Goal: Task Accomplishment & Management: Manage account settings

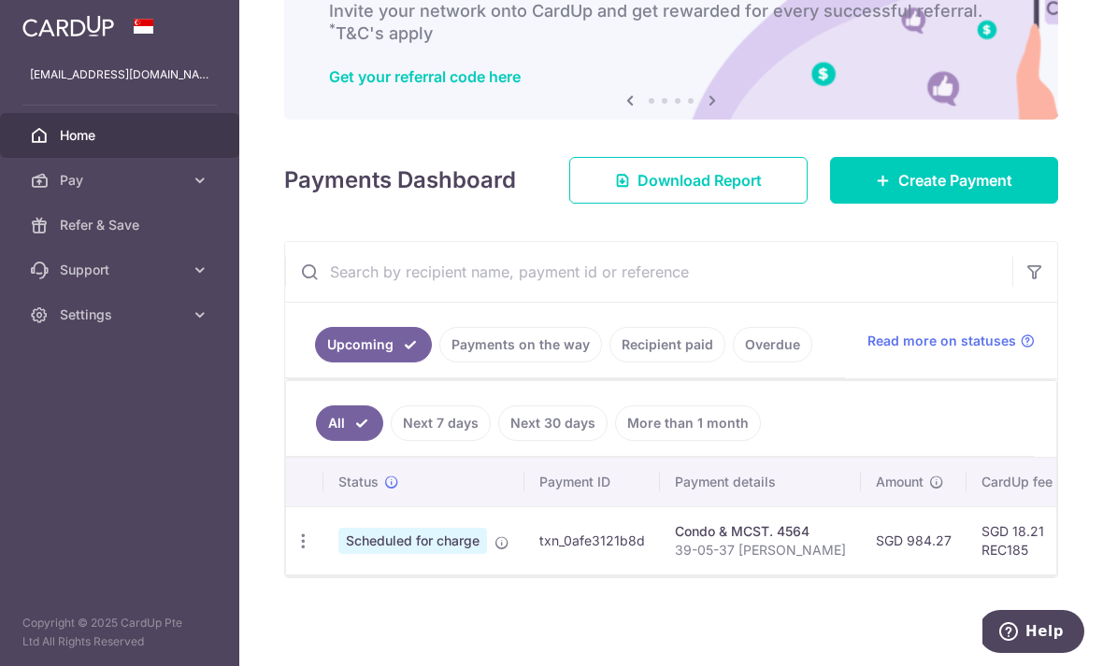
scroll to position [136, 0]
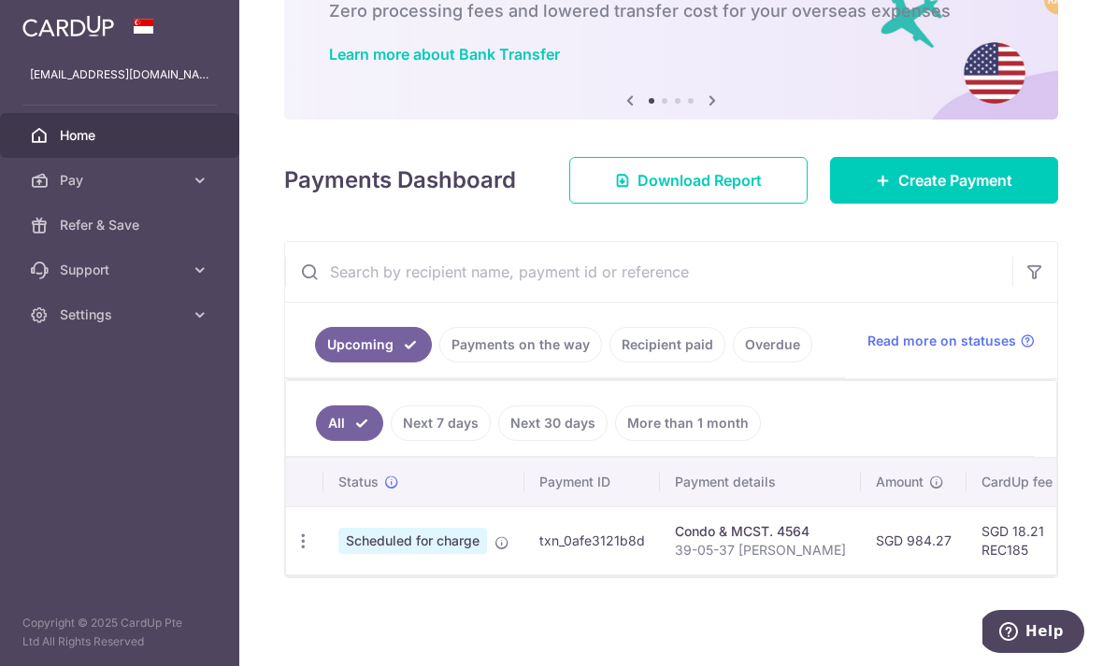
click at [609, 363] on link "Recipient paid" at bounding box center [667, 345] width 116 height 36
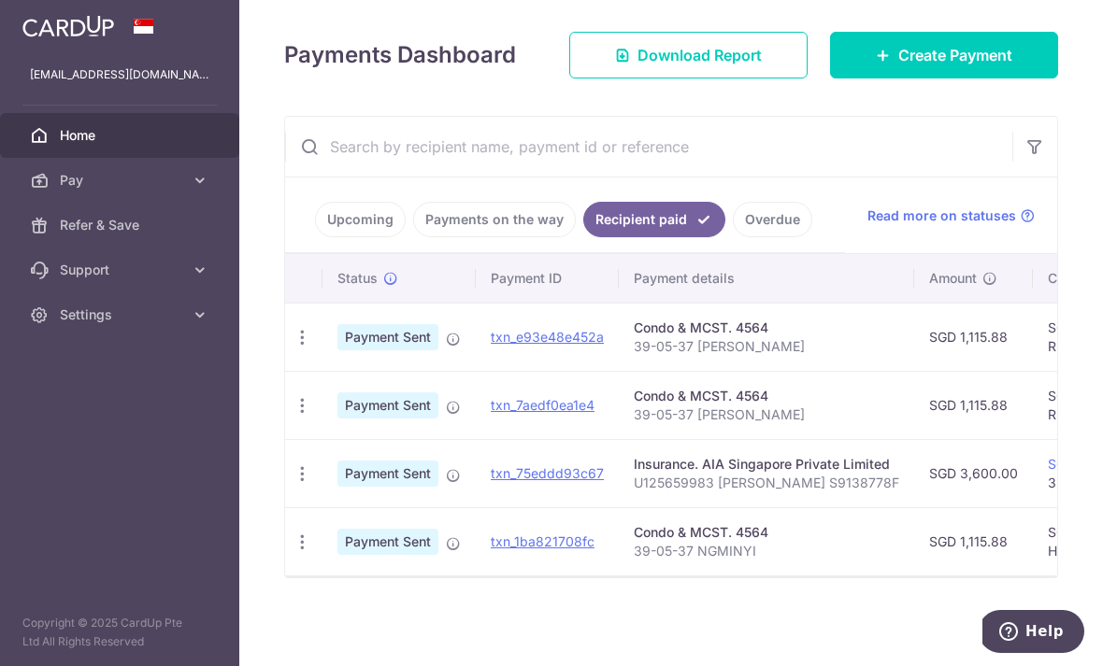
scroll to position [261, 0]
click at [315, 237] on link "Upcoming" at bounding box center [360, 220] width 91 height 36
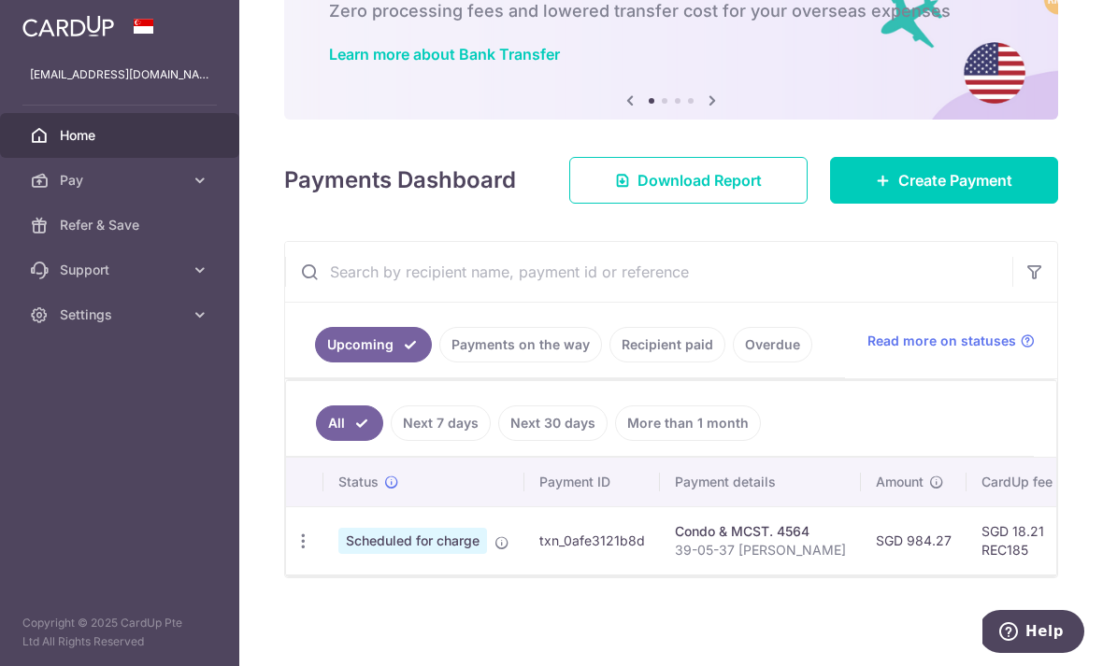
scroll to position [136, 0]
click at [609, 363] on link "Recipient paid" at bounding box center [667, 345] width 116 height 36
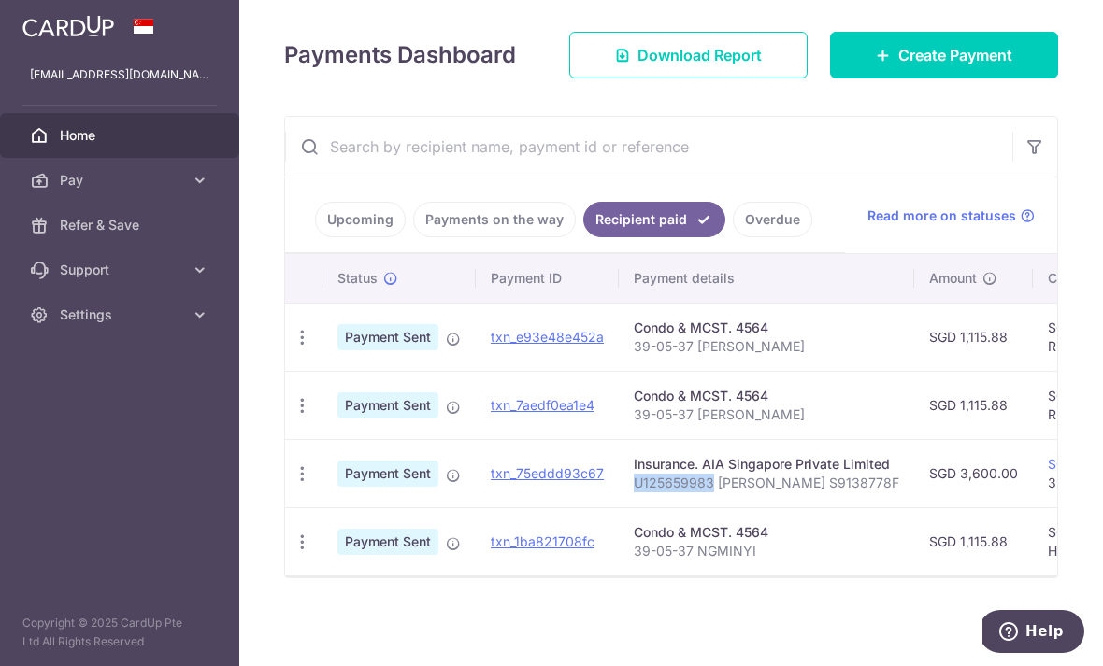
scroll to position [258, 0]
click at [413, 237] on link "Payments on the way" at bounding box center [494, 220] width 163 height 36
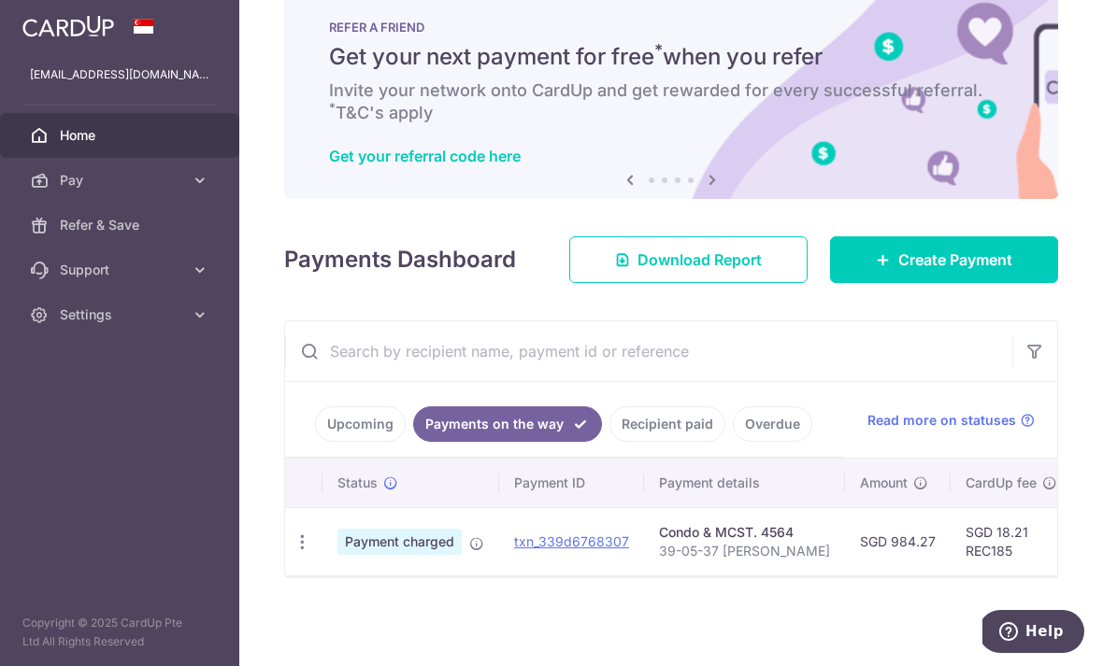
scroll to position [0, 0]
click at [293, 552] on icon "button" at bounding box center [303, 543] width 20 height 20
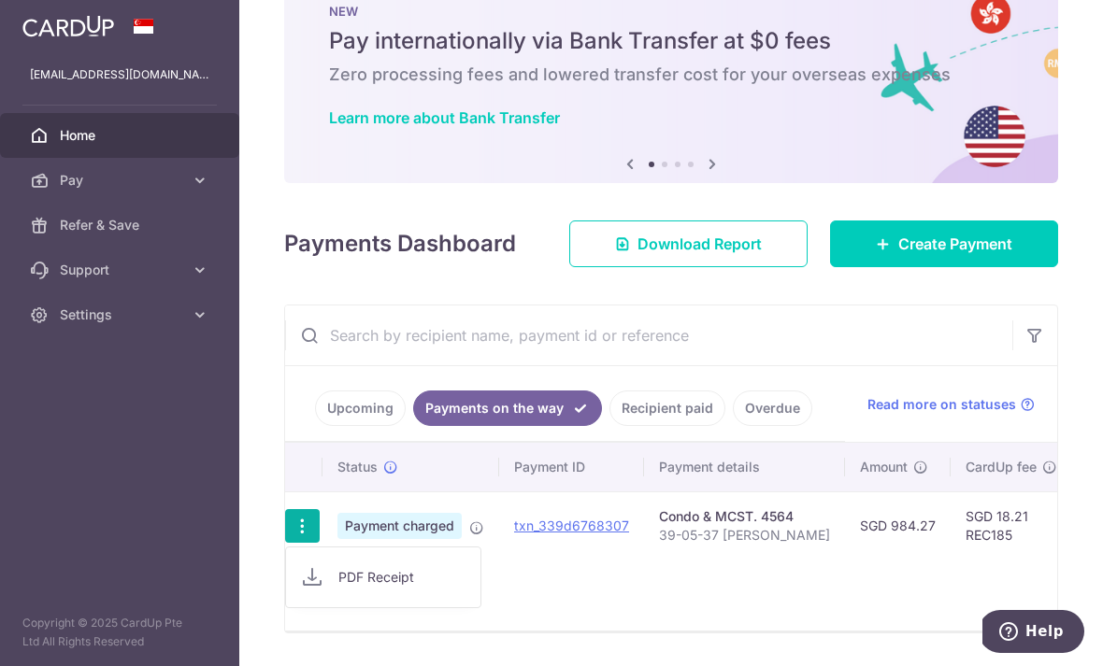
click at [579, 553] on div at bounding box center [551, 333] width 1103 height 666
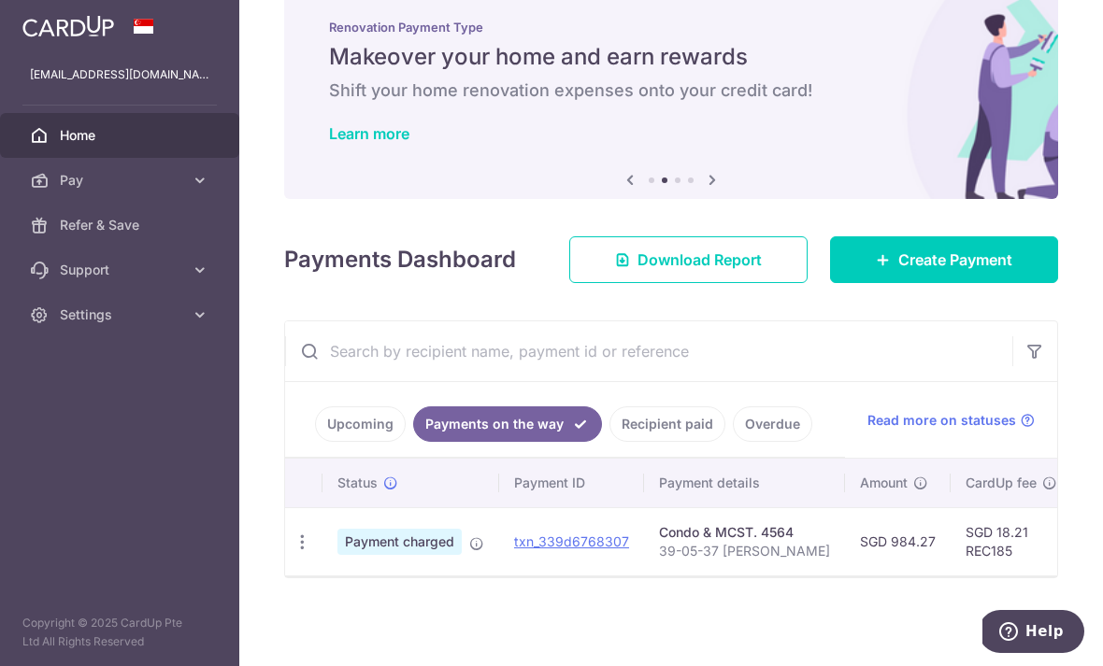
scroll to position [56, 0]
click at [609, 442] on link "Recipient paid" at bounding box center [667, 425] width 116 height 36
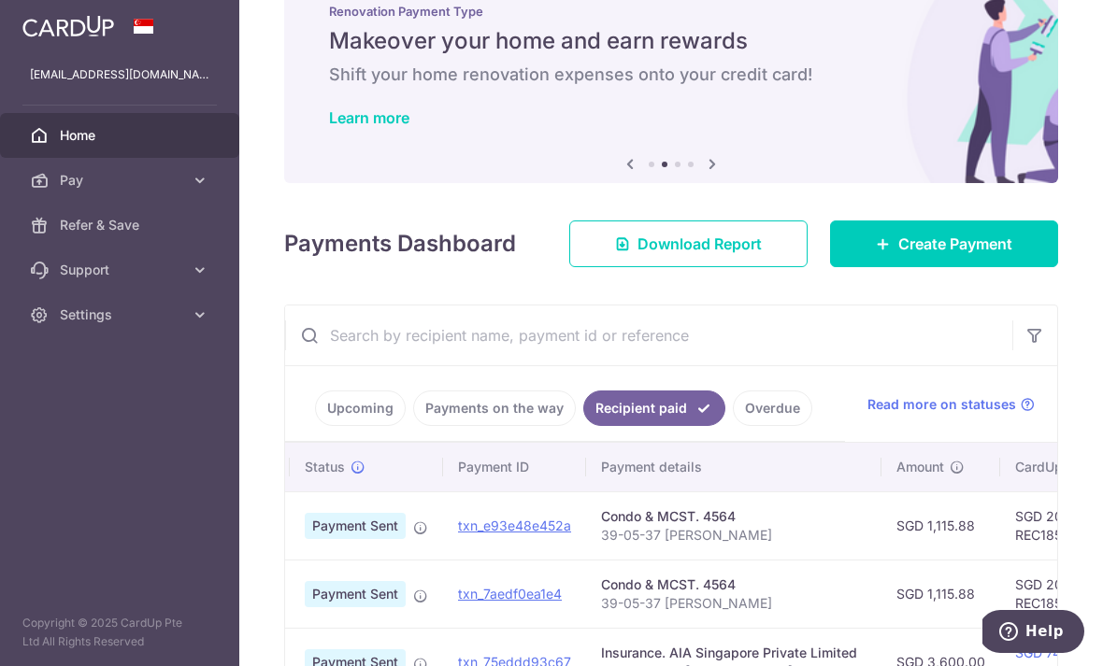
scroll to position [0, 35]
click at [413, 426] on link "Payments on the way" at bounding box center [494, 409] width 163 height 36
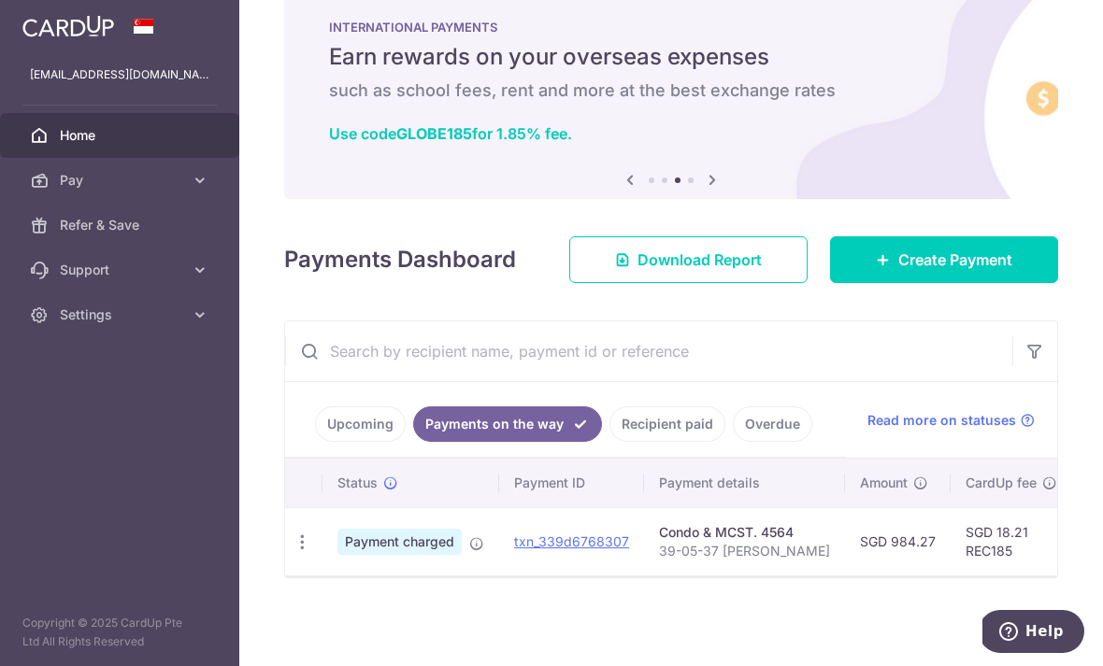
scroll to position [56, 0]
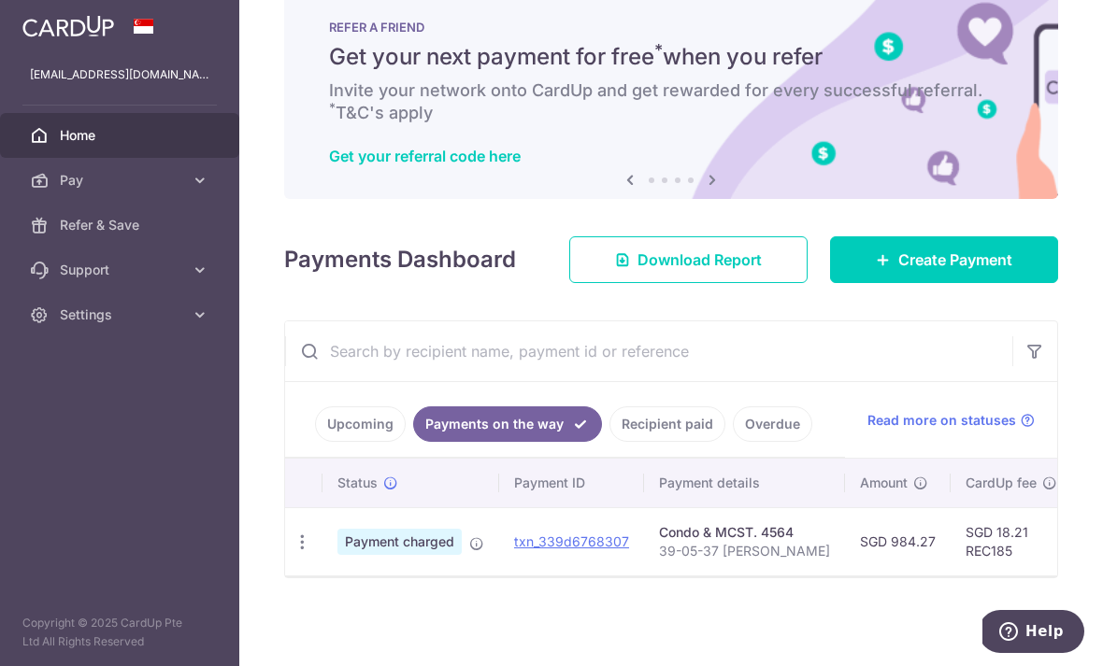
click at [315, 442] on link "Upcoming" at bounding box center [360, 425] width 91 height 36
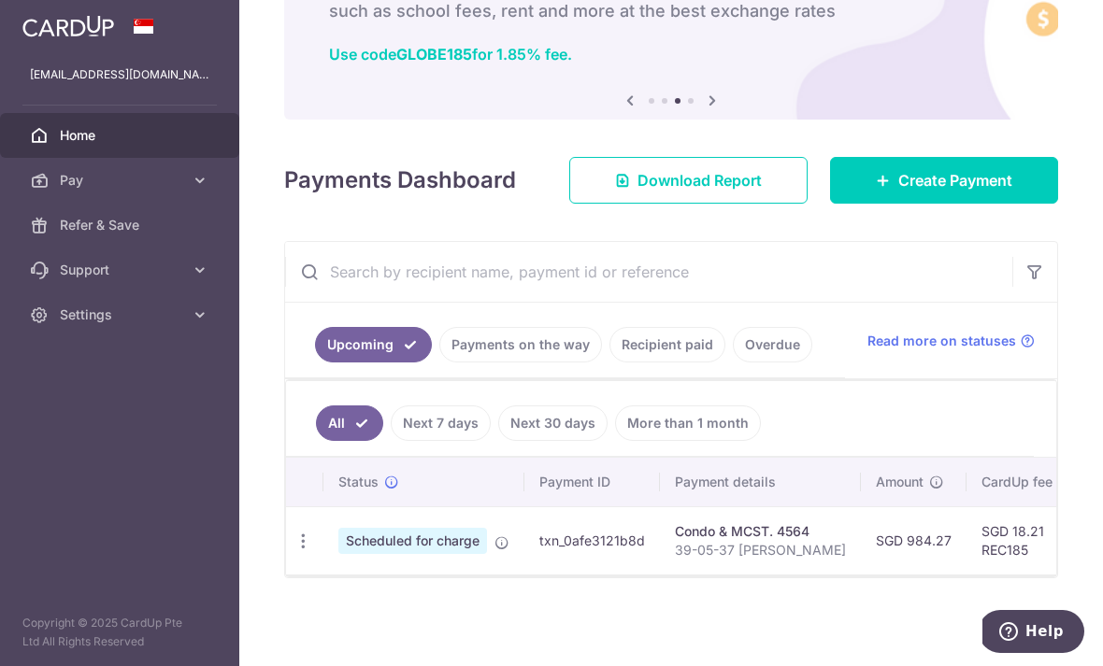
scroll to position [136, 0]
click at [293, 551] on icon "button" at bounding box center [303, 542] width 20 height 20
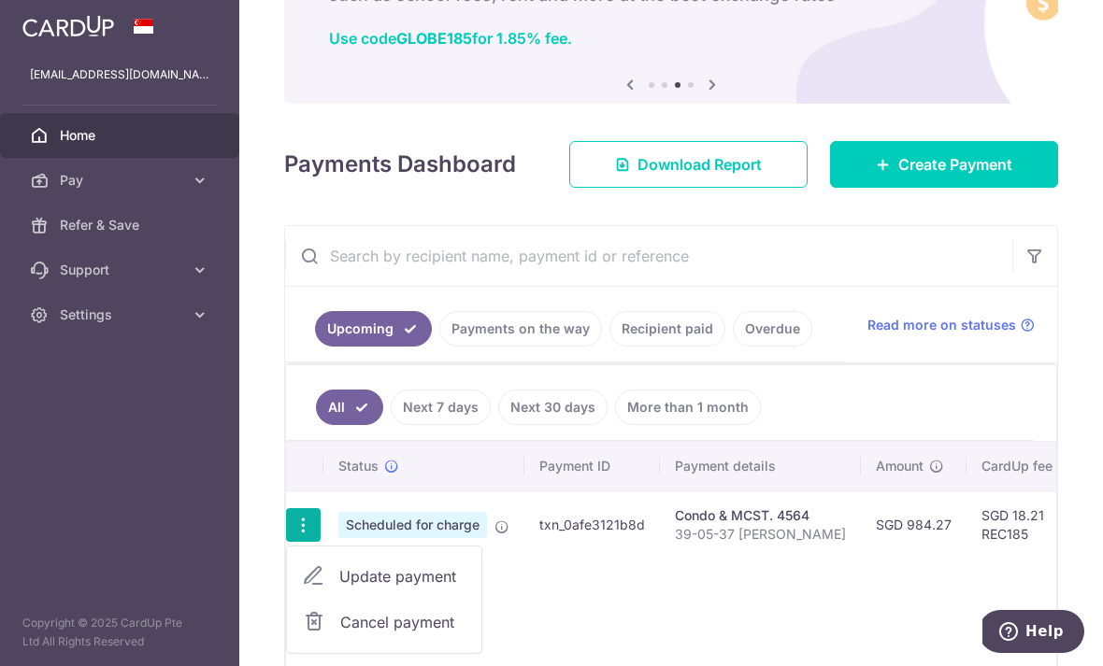
click at [339, 588] on span "Update payment" at bounding box center [402, 576] width 127 height 22
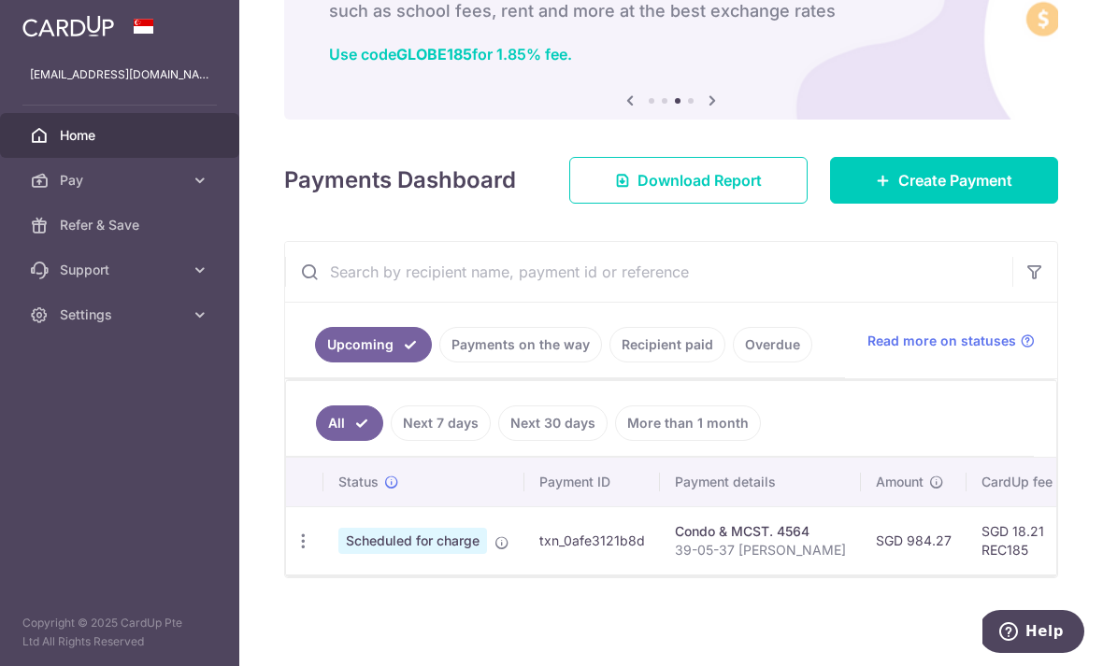
radio input "true"
type input "984.27"
type input "[DATE]"
type input "39-05-37 [PERSON_NAME]"
type input "REC185"
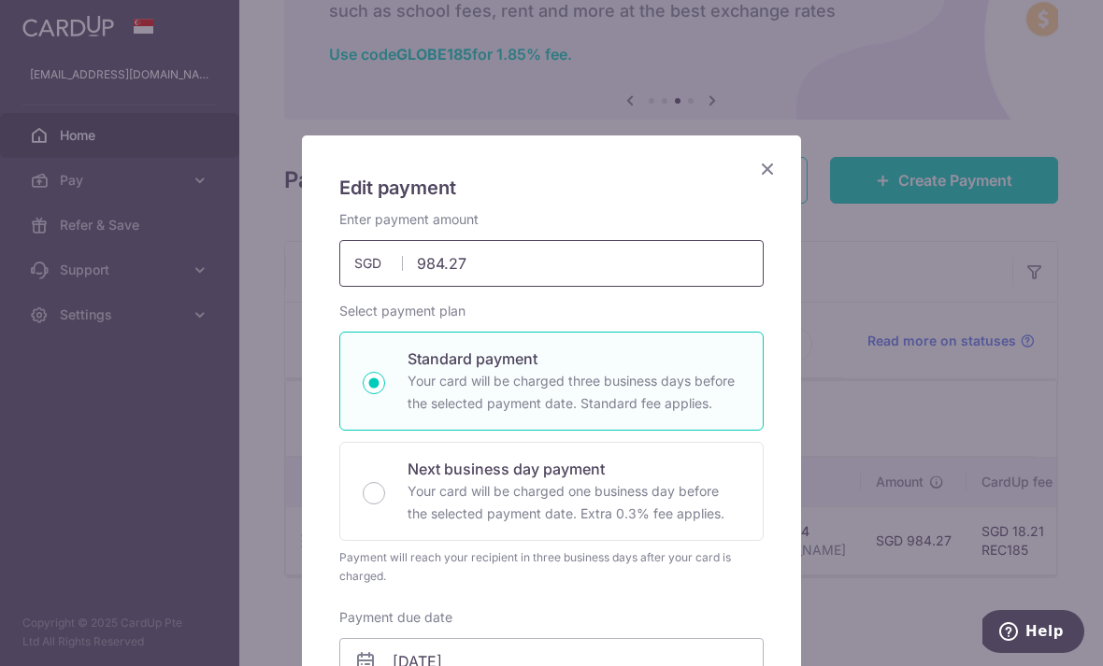
click at [547, 265] on input "984.27" at bounding box center [551, 263] width 424 height 47
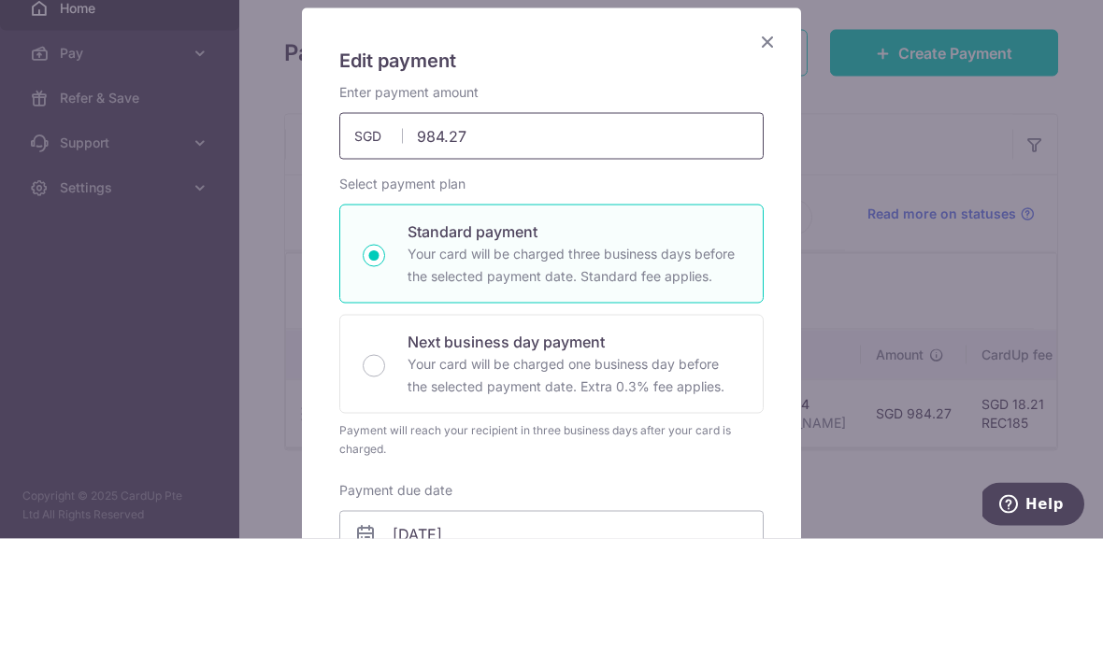
scroll to position [127, 0]
type input "9"
type input "852.66"
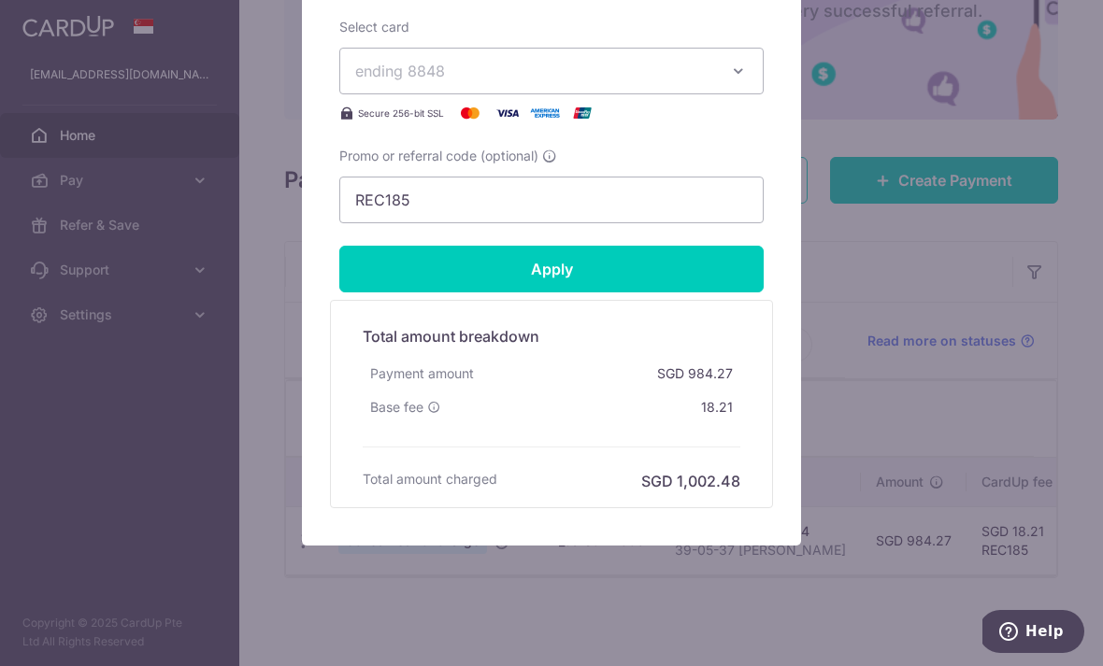
scroll to position [836, 0]
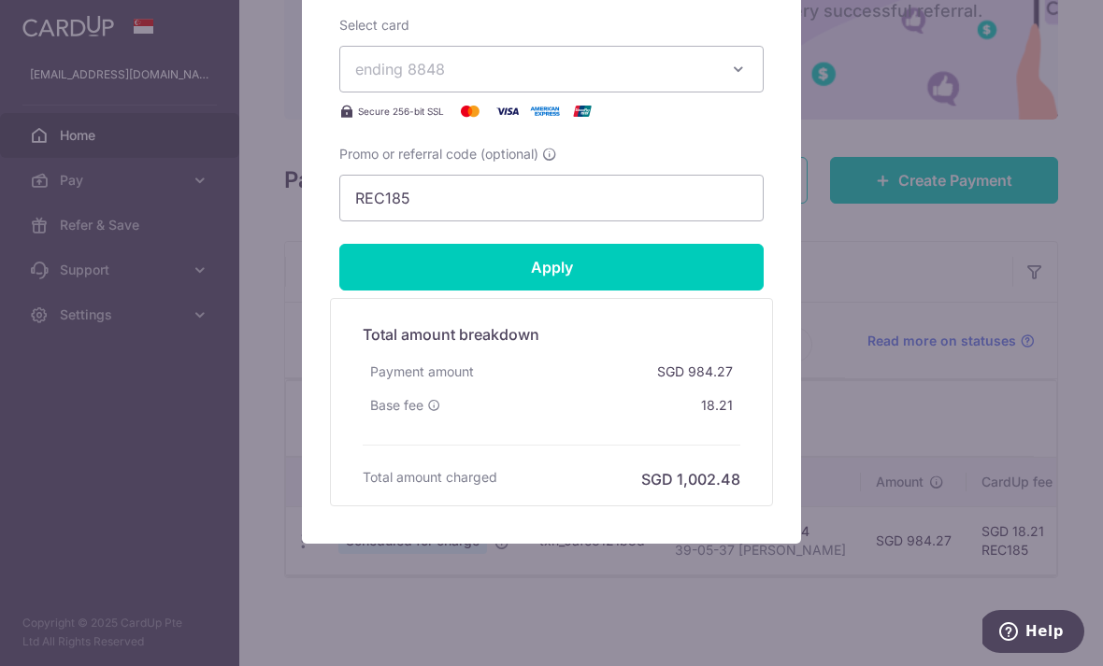
click at [655, 250] on input "Apply" at bounding box center [551, 267] width 424 height 47
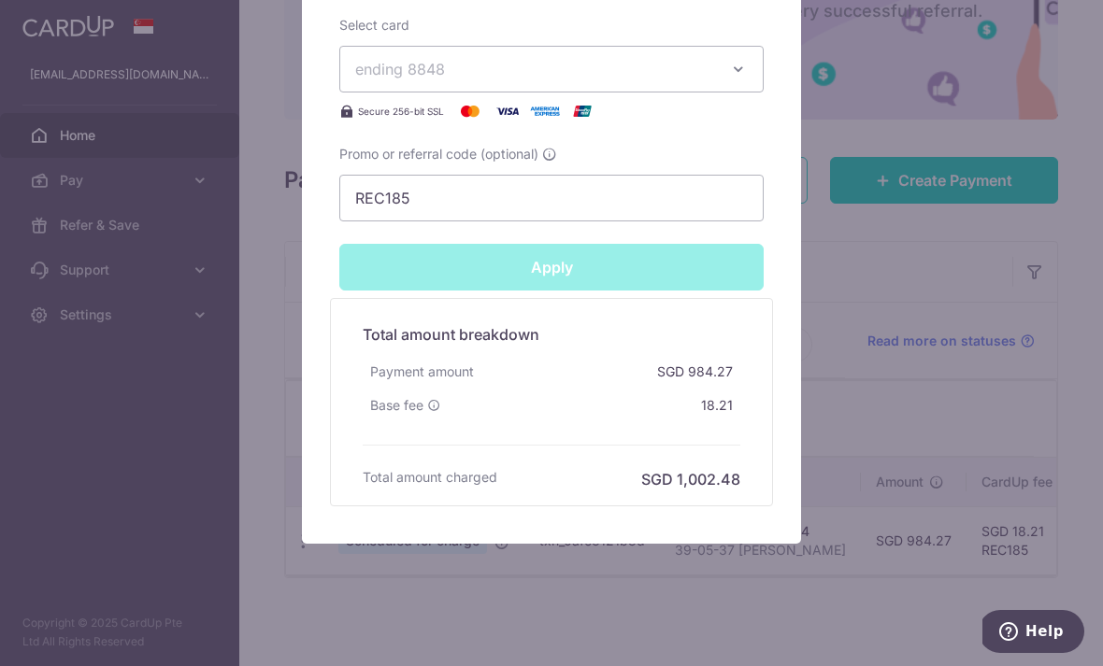
type input "Successfully Applied"
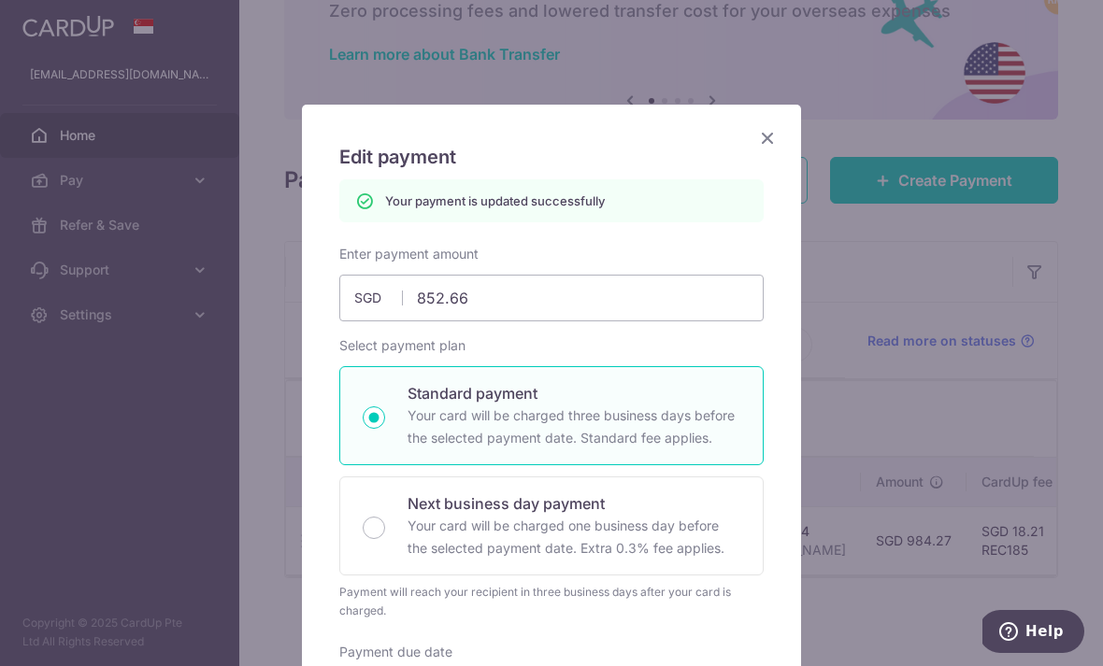
scroll to position [32, 0]
click at [766, 134] on icon "Close" at bounding box center [767, 136] width 22 height 23
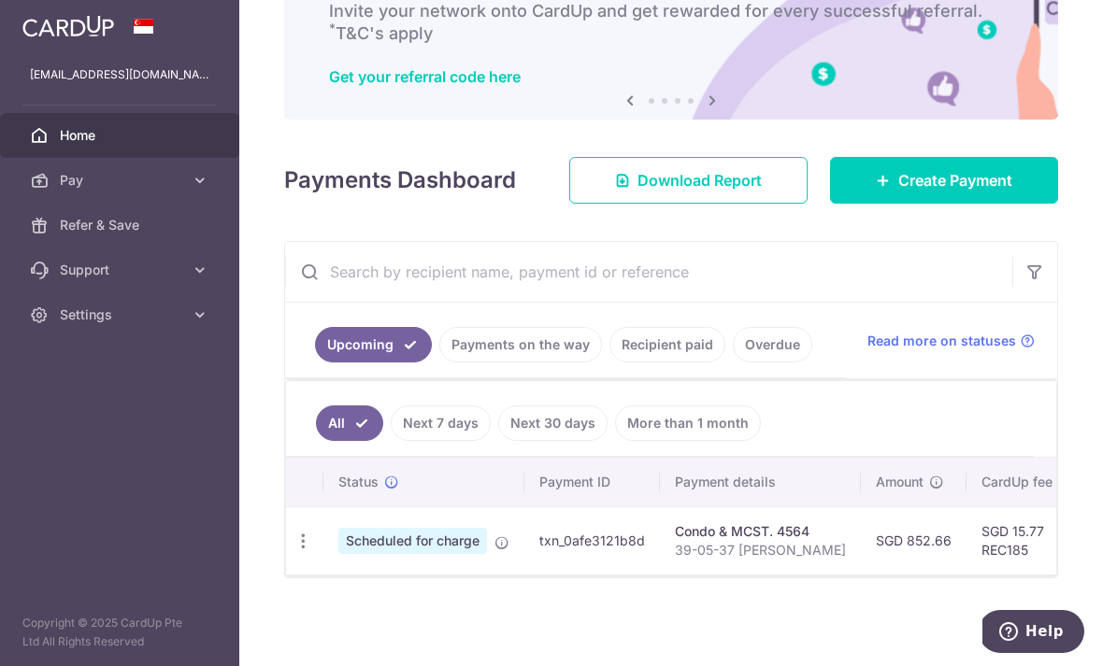
scroll to position [136, 0]
